Goal: Task Accomplishment & Management: Manage account settings

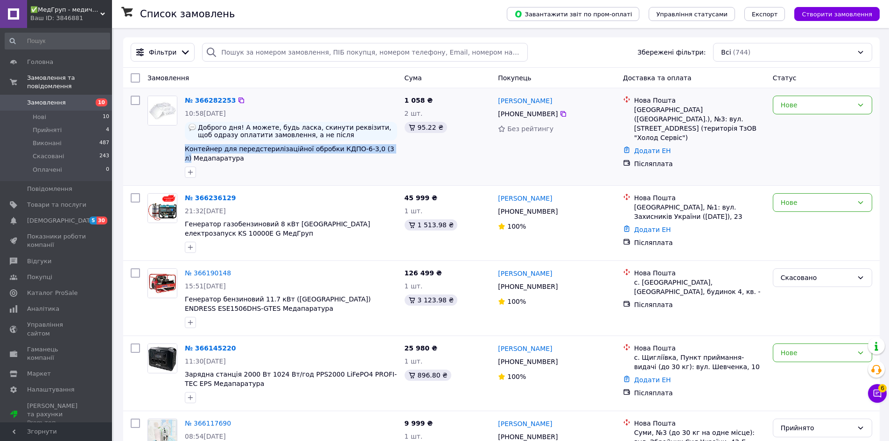
drag, startPoint x: 384, startPoint y: 150, endPoint x: 184, endPoint y: 150, distance: 199.7
click at [184, 150] on div "№ 366282253 10:58[DATE] Доброго дня! А можете, будь ласка, скинути реквізити, щ…" at bounding box center [291, 137] width 220 height 90
copy span "Контейнер для передстерилізаційної обробки КДПО-6-3,0 (3 л)"
click at [809, 108] on div "Нове" at bounding box center [817, 105] width 72 height 10
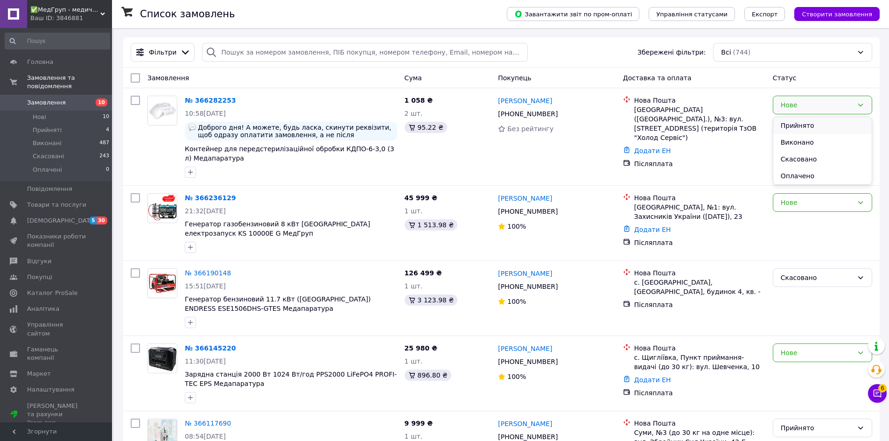
click at [804, 119] on li "Прийнято" at bounding box center [822, 125] width 98 height 17
click at [58, 233] on span "Показники роботи компанії" at bounding box center [56, 240] width 59 height 17
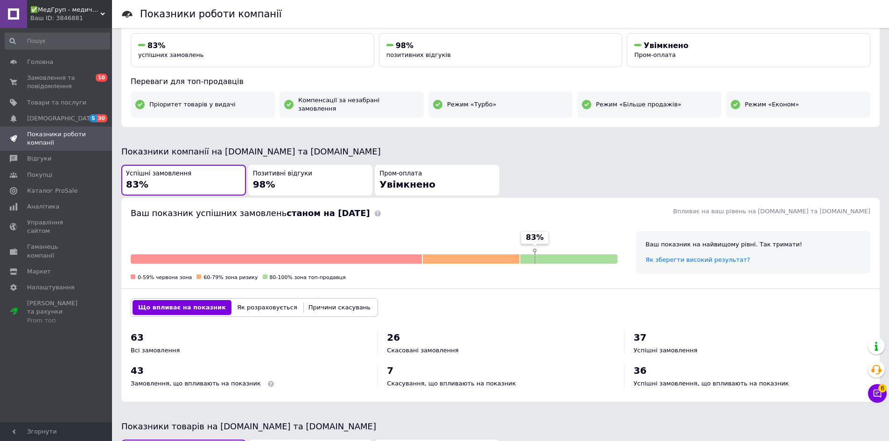
scroll to position [378, 0]
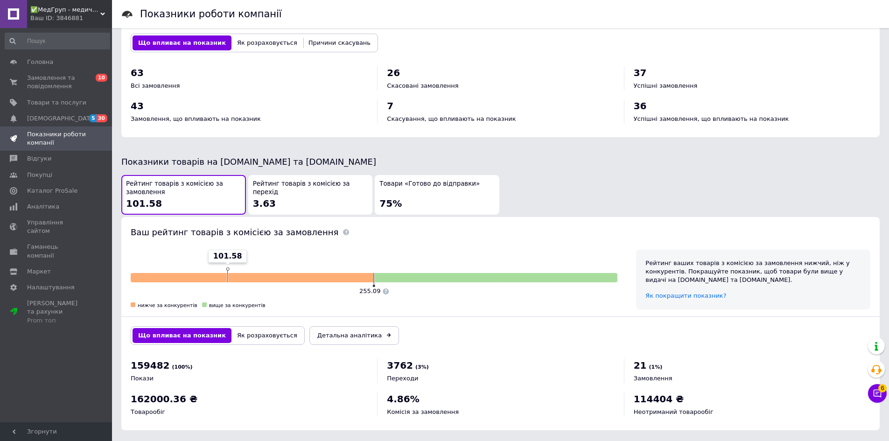
click at [454, 188] on div "Товари «Готово до відправки» 75%" at bounding box center [436, 195] width 115 height 30
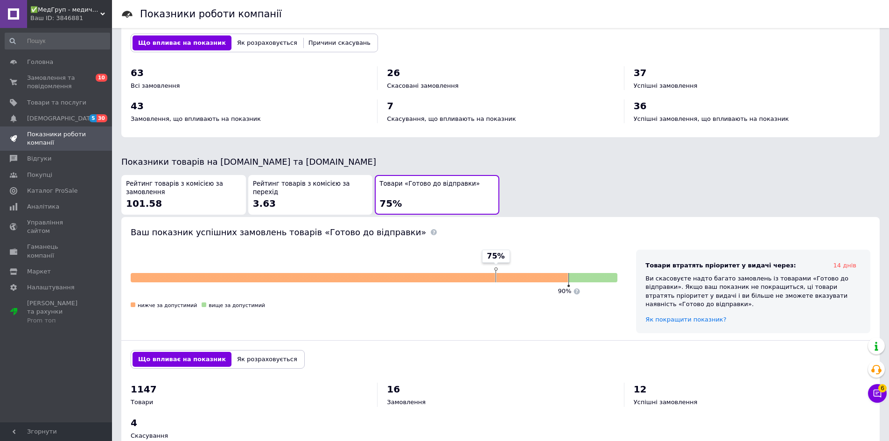
click at [213, 182] on span "Рейтинг товарів з комісією за замовлення" at bounding box center [183, 188] width 115 height 17
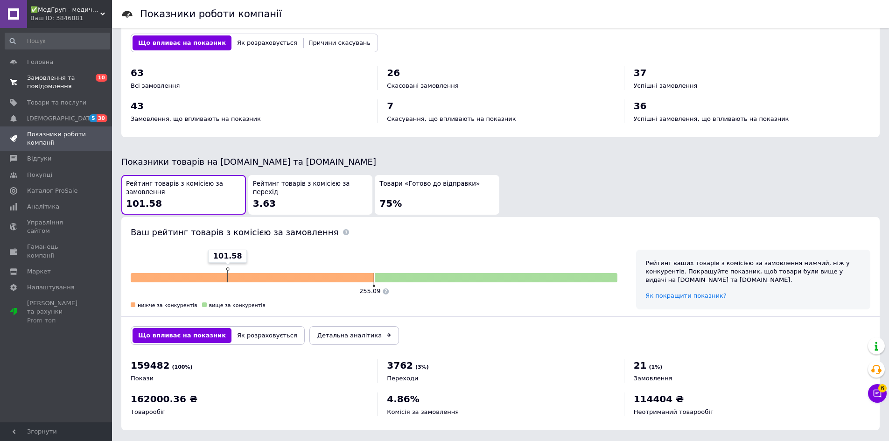
click at [93, 83] on span "0 10" at bounding box center [99, 82] width 26 height 17
